Goal: Task Accomplishment & Management: Manage account settings

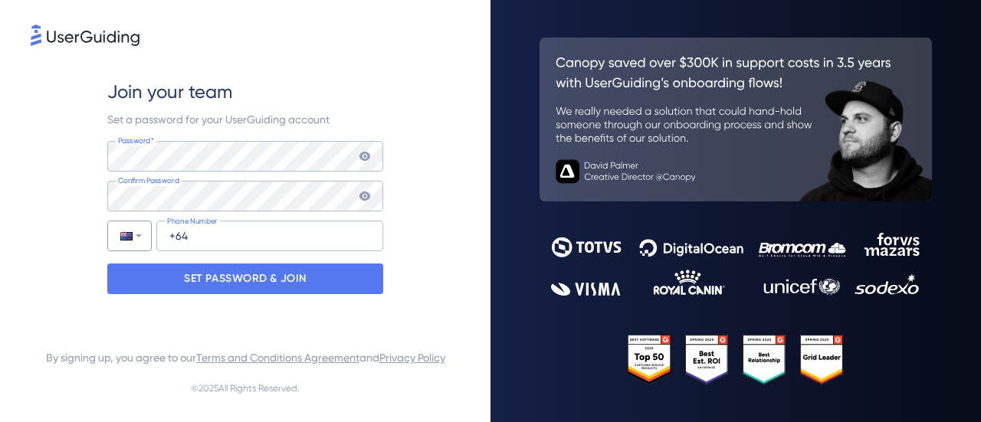
click at [125, 235] on div at bounding box center [126, 236] width 12 height 8
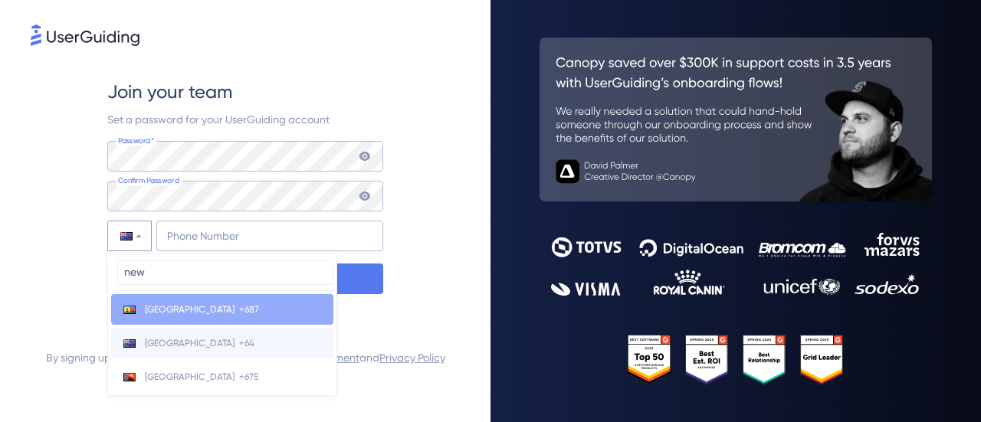
type input "new"
click at [192, 342] on span "[GEOGRAPHIC_DATA]" at bounding box center [190, 343] width 90 height 12
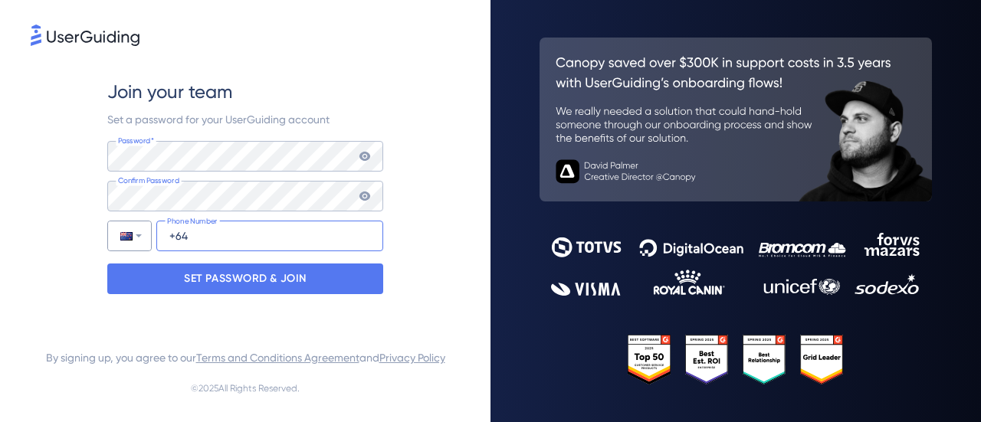
click at [219, 239] on input "+64" at bounding box center [269, 236] width 227 height 31
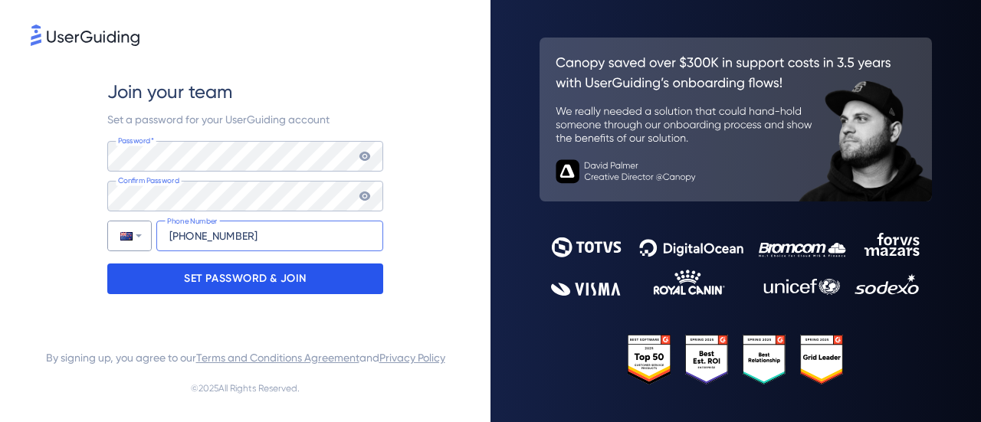
type input "[PHONE_NUMBER]"
click at [251, 276] on p "SET PASSWORD & JOIN" at bounding box center [245, 279] width 123 height 25
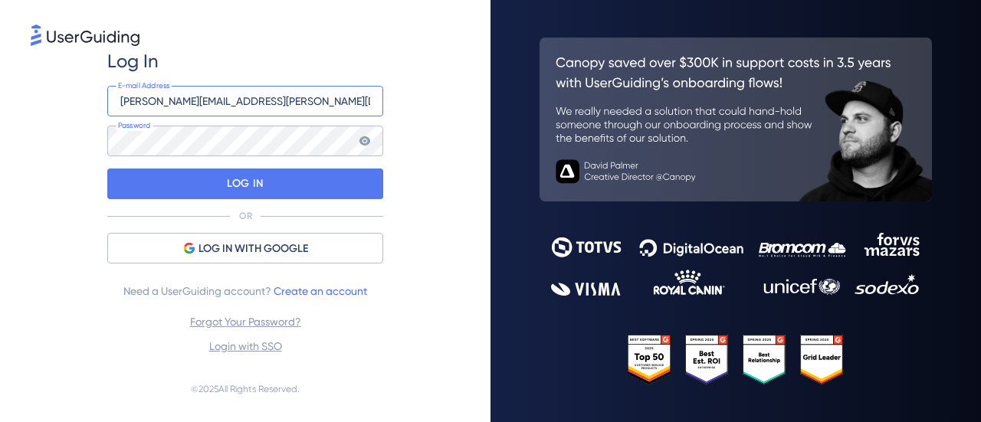
drag, startPoint x: 294, startPoint y: 99, endPoint x: 0, endPoint y: 61, distance: 296.0
click at [0, 61] on div "Log In [PERSON_NAME][EMAIL_ADDRESS][PERSON_NAME][DOMAIN_NAME] E-mail Address Pa…" at bounding box center [245, 211] width 491 height 422
type input "[EMAIL_ADDRESS][PERSON_NAME][DOMAIN_NAME]"
click at [47, 140] on div "Log In [EMAIL_ADDRESS][PERSON_NAME][DOMAIN_NAME] E-mail Address Password LOG IN…" at bounding box center [245, 202] width 429 height 307
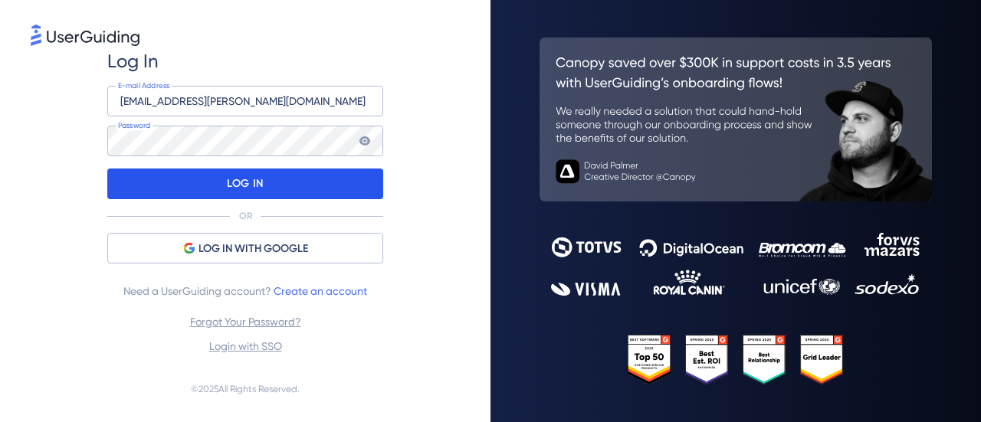
click at [218, 189] on div "LOG IN" at bounding box center [245, 184] width 276 height 31
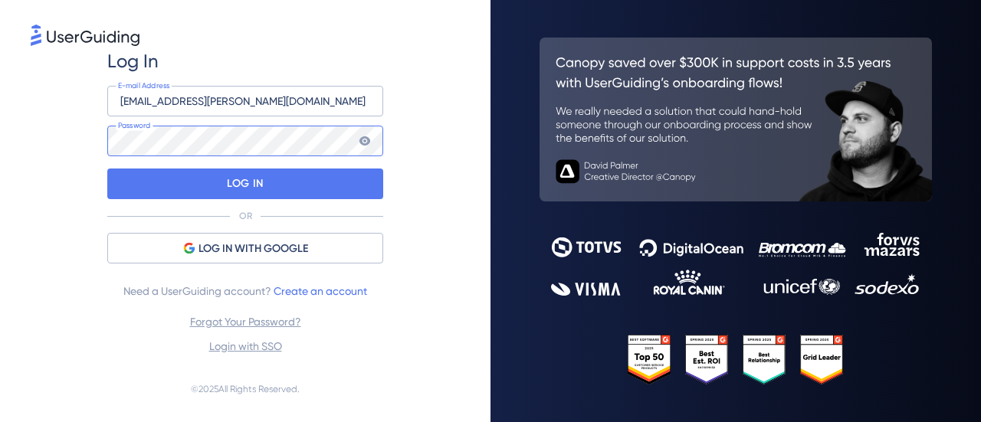
click at [6, 118] on div "Log In [EMAIL_ADDRESS][PERSON_NAME][DOMAIN_NAME] E-mail Address Password LOG IN…" at bounding box center [245, 211] width 491 height 422
click at [43, 155] on div "Log In [EMAIL_ADDRESS][PERSON_NAME][DOMAIN_NAME] E-mail Address Password LOG IN…" at bounding box center [245, 202] width 429 height 307
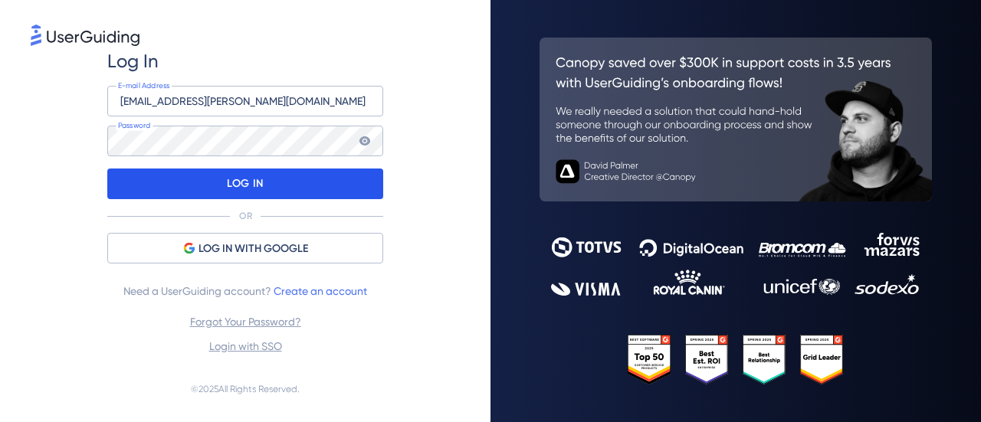
click at [215, 181] on div "LOG IN" at bounding box center [245, 184] width 276 height 31
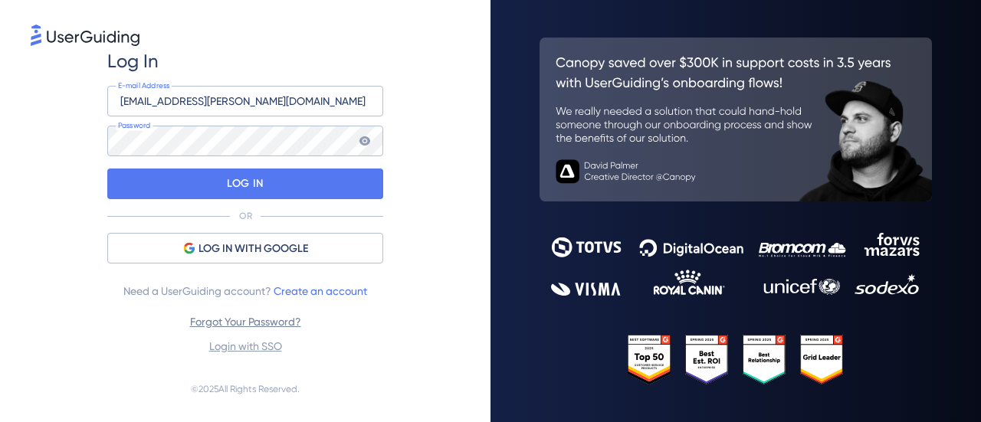
click at [265, 318] on link "Forgot Your Password?" at bounding box center [245, 322] width 111 height 12
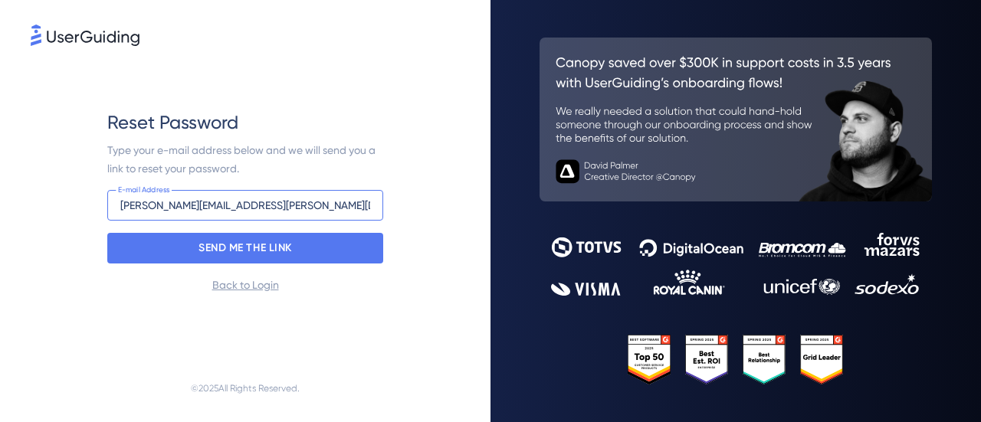
drag, startPoint x: 282, startPoint y: 205, endPoint x: 0, endPoint y: 152, distance: 287.0
click at [0, 152] on div "Reset Password Type your e-mail address below and we will send you a link to re…" at bounding box center [245, 211] width 491 height 422
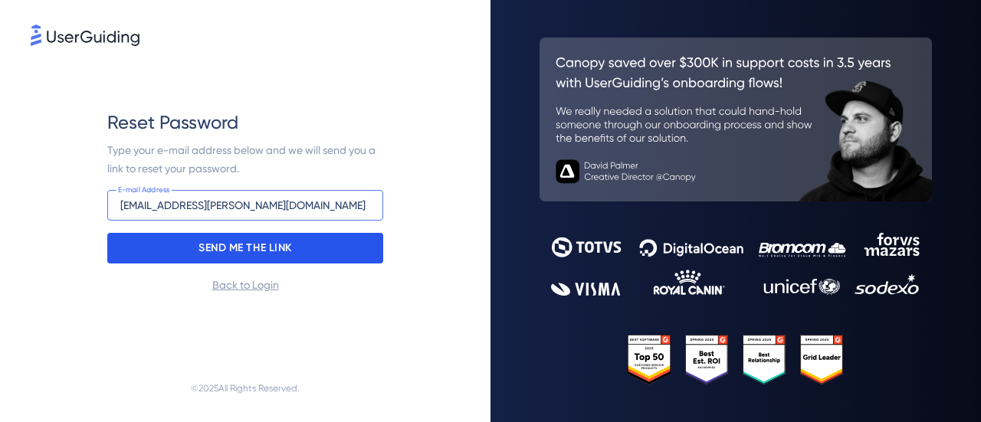
type input "[EMAIL_ADDRESS][PERSON_NAME][DOMAIN_NAME]"
click at [262, 252] on p "SEND ME THE LINK" at bounding box center [246, 248] width 94 height 25
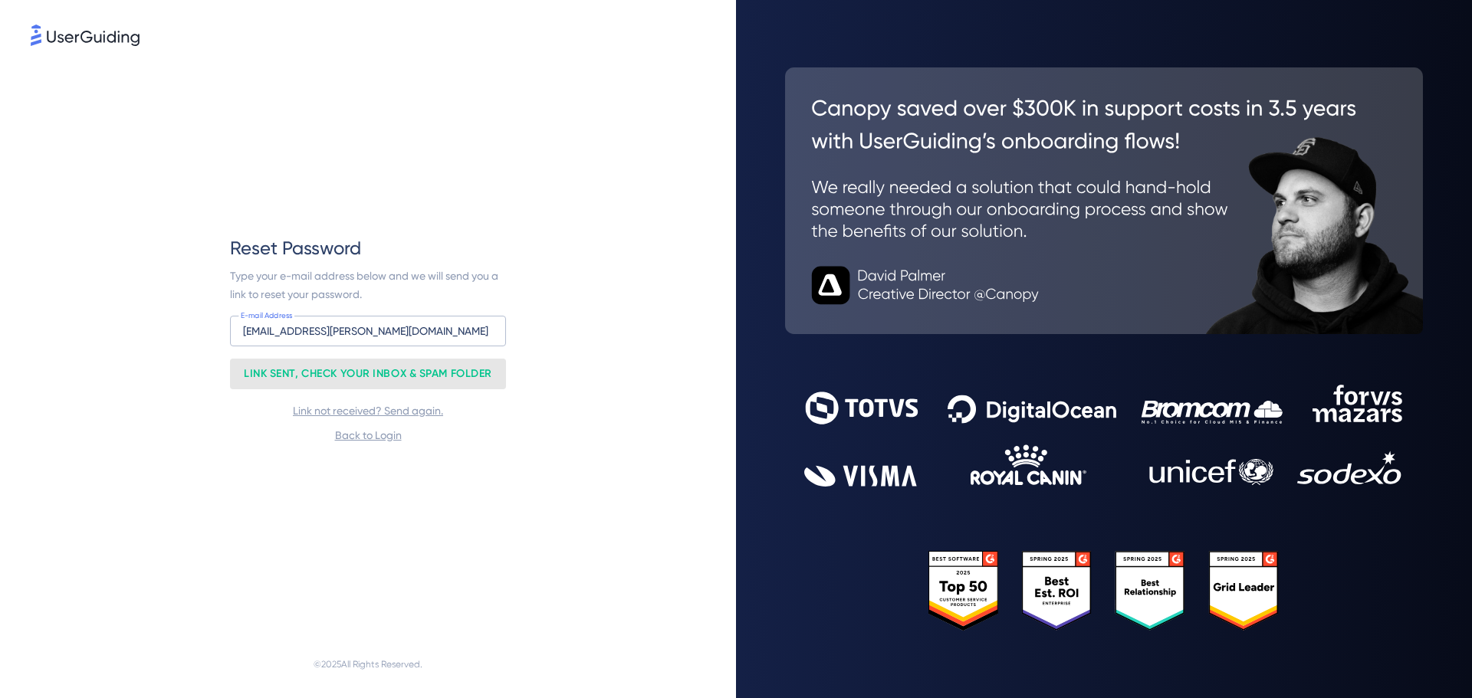
click at [48, 36] on img at bounding box center [85, 35] width 109 height 21
